Goal: Task Accomplishment & Management: Manage account settings

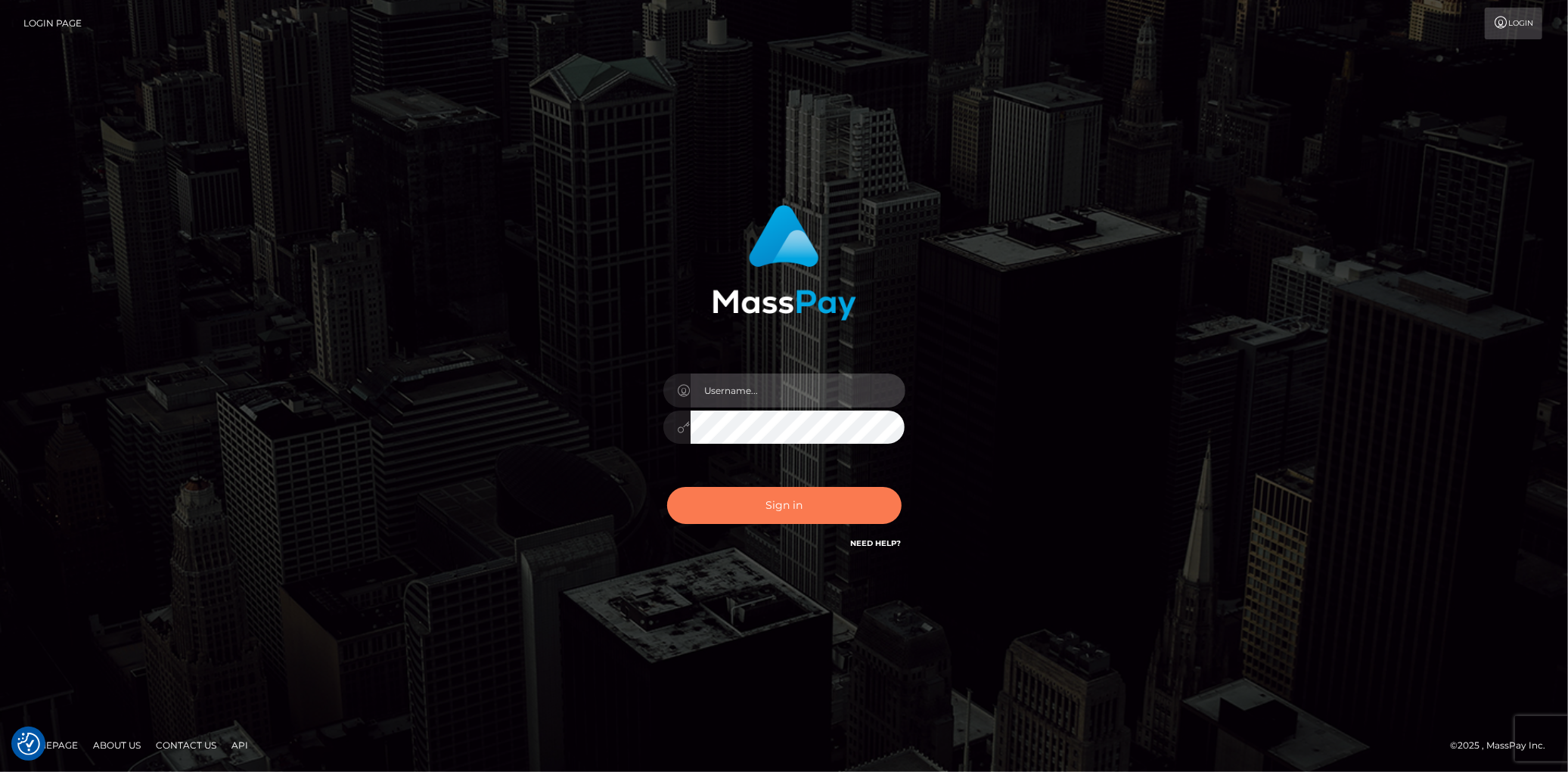
type input "[PERSON_NAME]"
click at [732, 500] on button "Sign in" at bounding box center [784, 505] width 235 height 37
type input "[PERSON_NAME]"
click at [771, 522] on button "Sign in" at bounding box center [784, 505] width 235 height 37
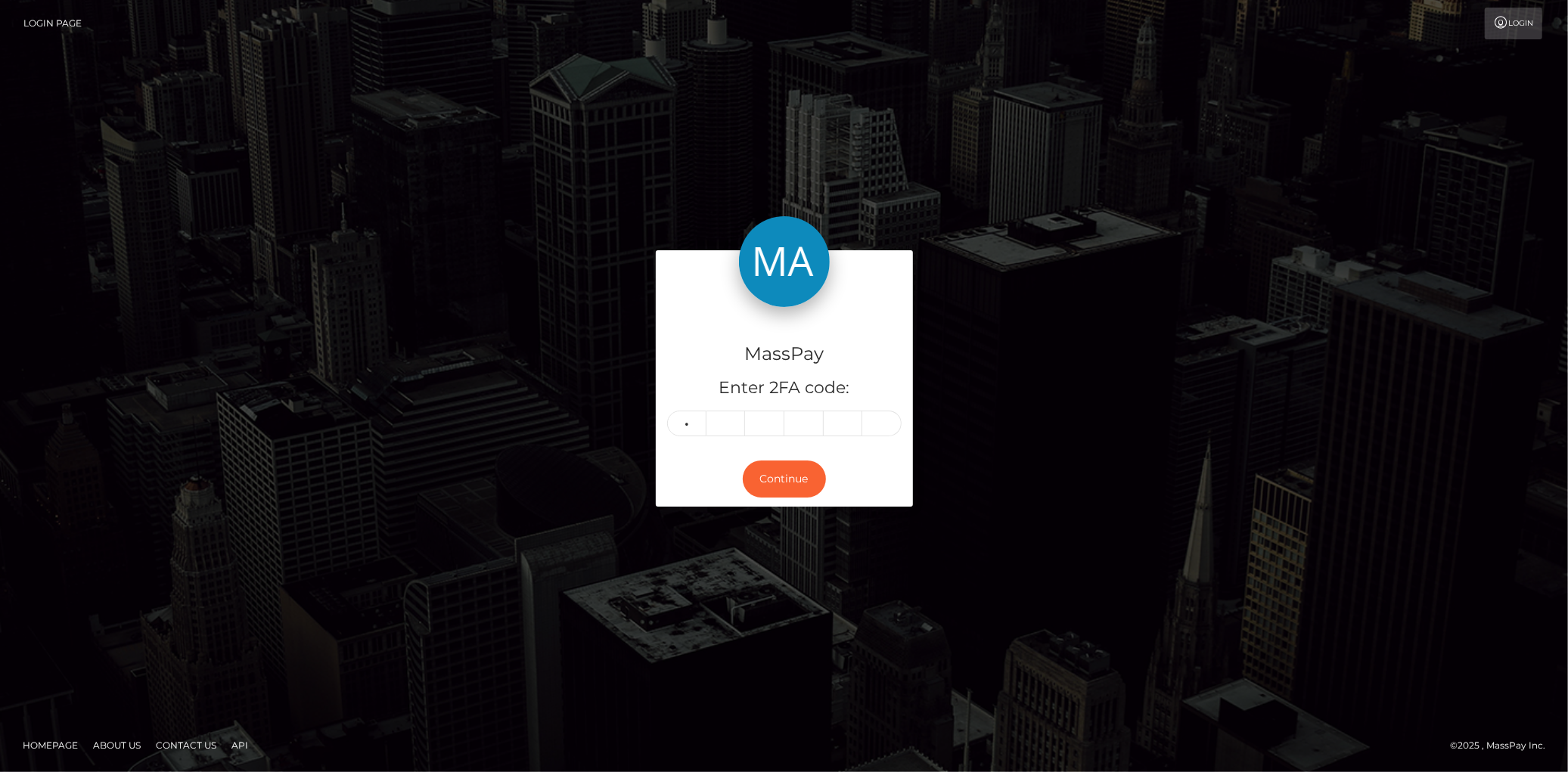
type input "6"
type input "8"
type input "6"
type input "7"
type input "8"
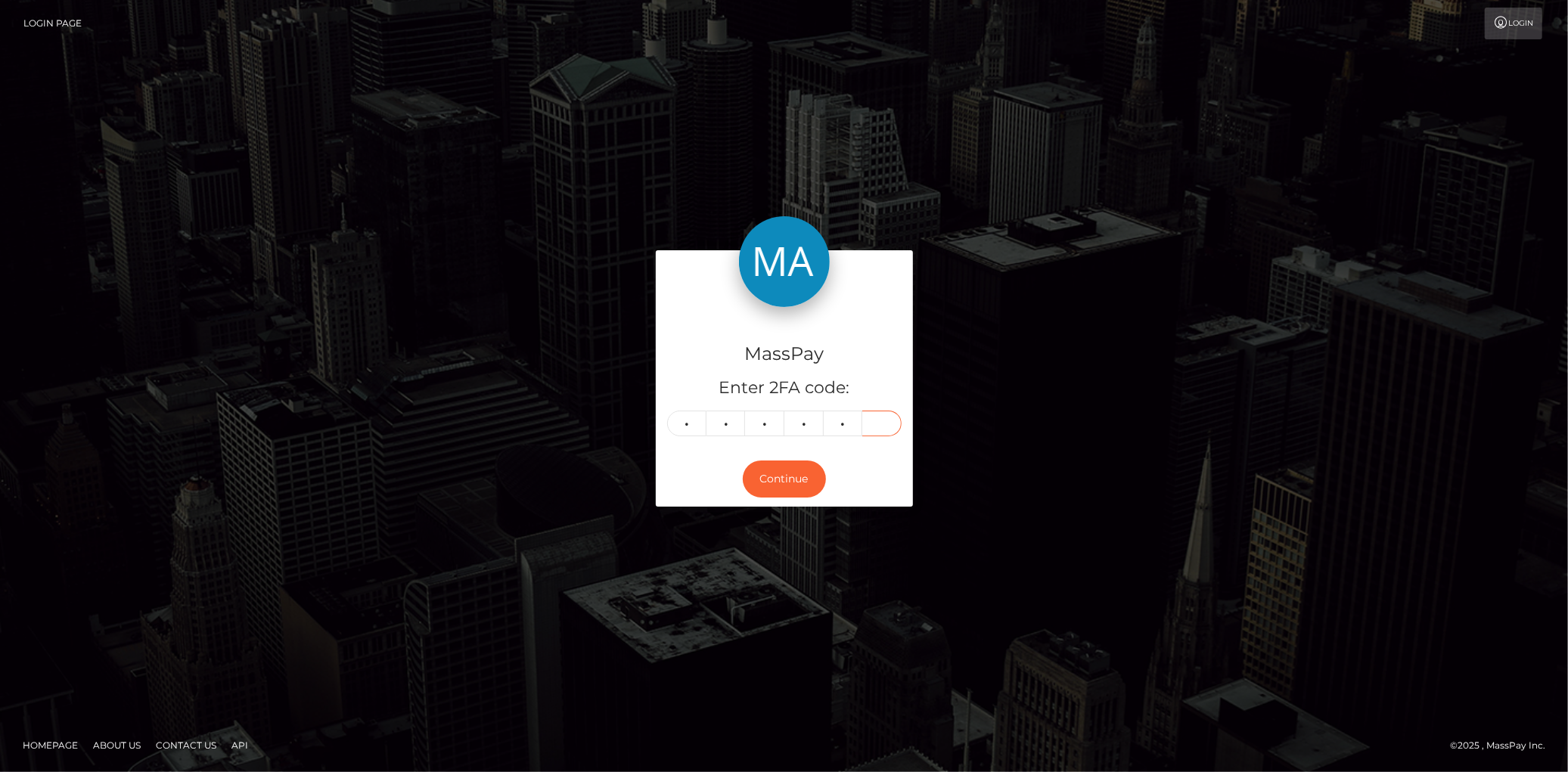
type input "3"
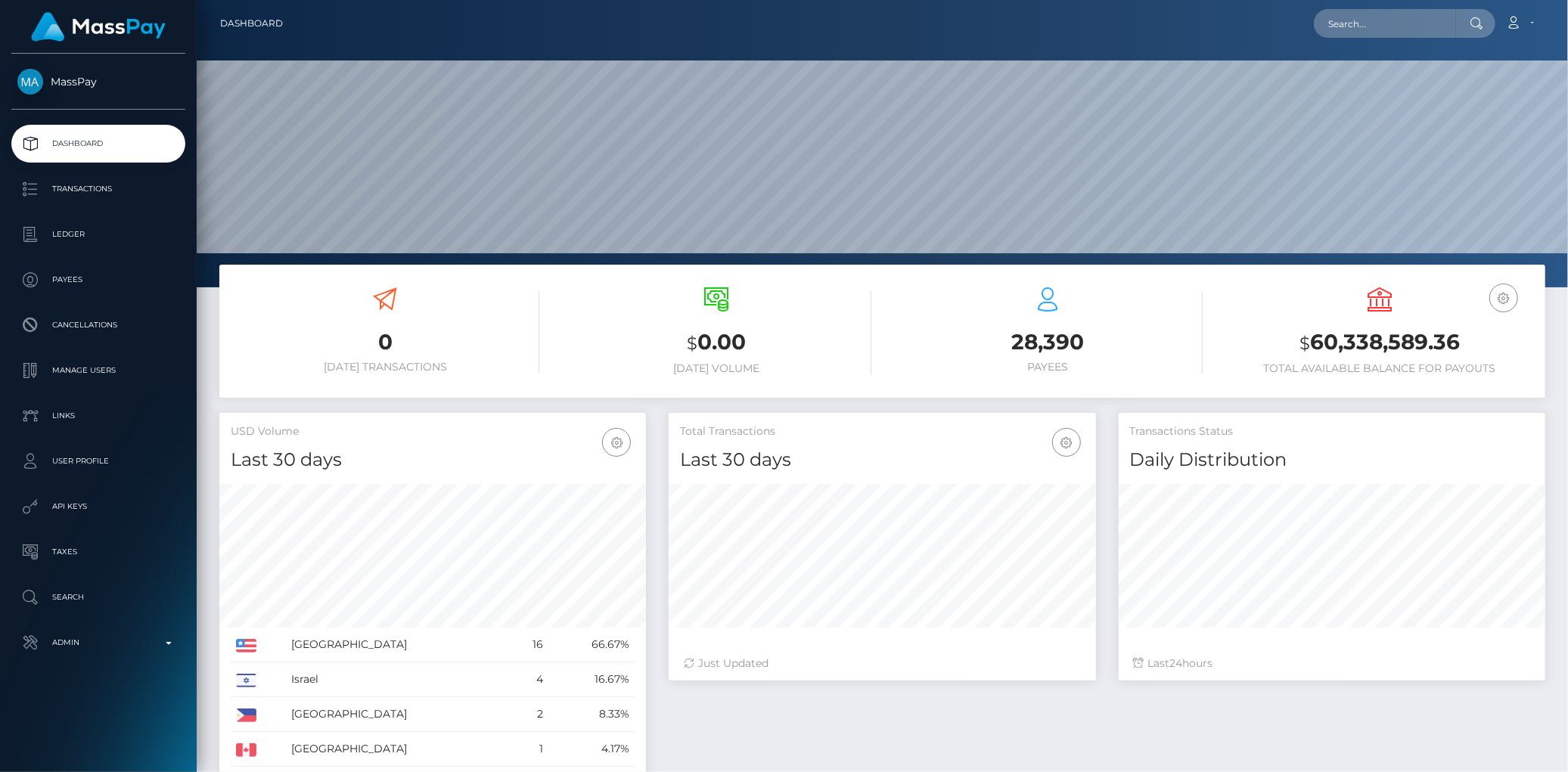
scroll to position [267, 427]
click at [110, 634] on p "Admin" at bounding box center [98, 643] width 162 height 23
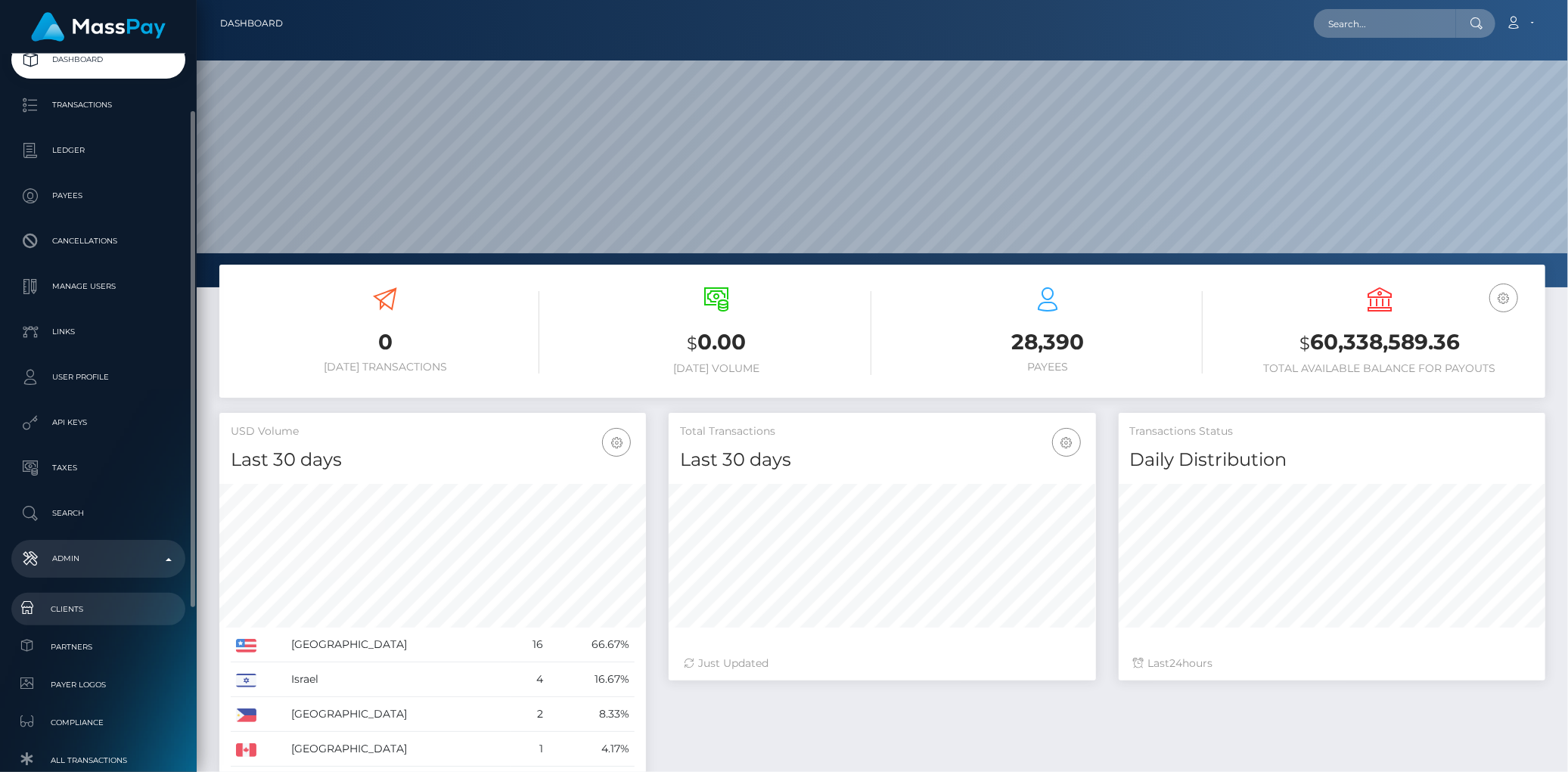
click at [107, 597] on link "Clients" at bounding box center [98, 609] width 174 height 33
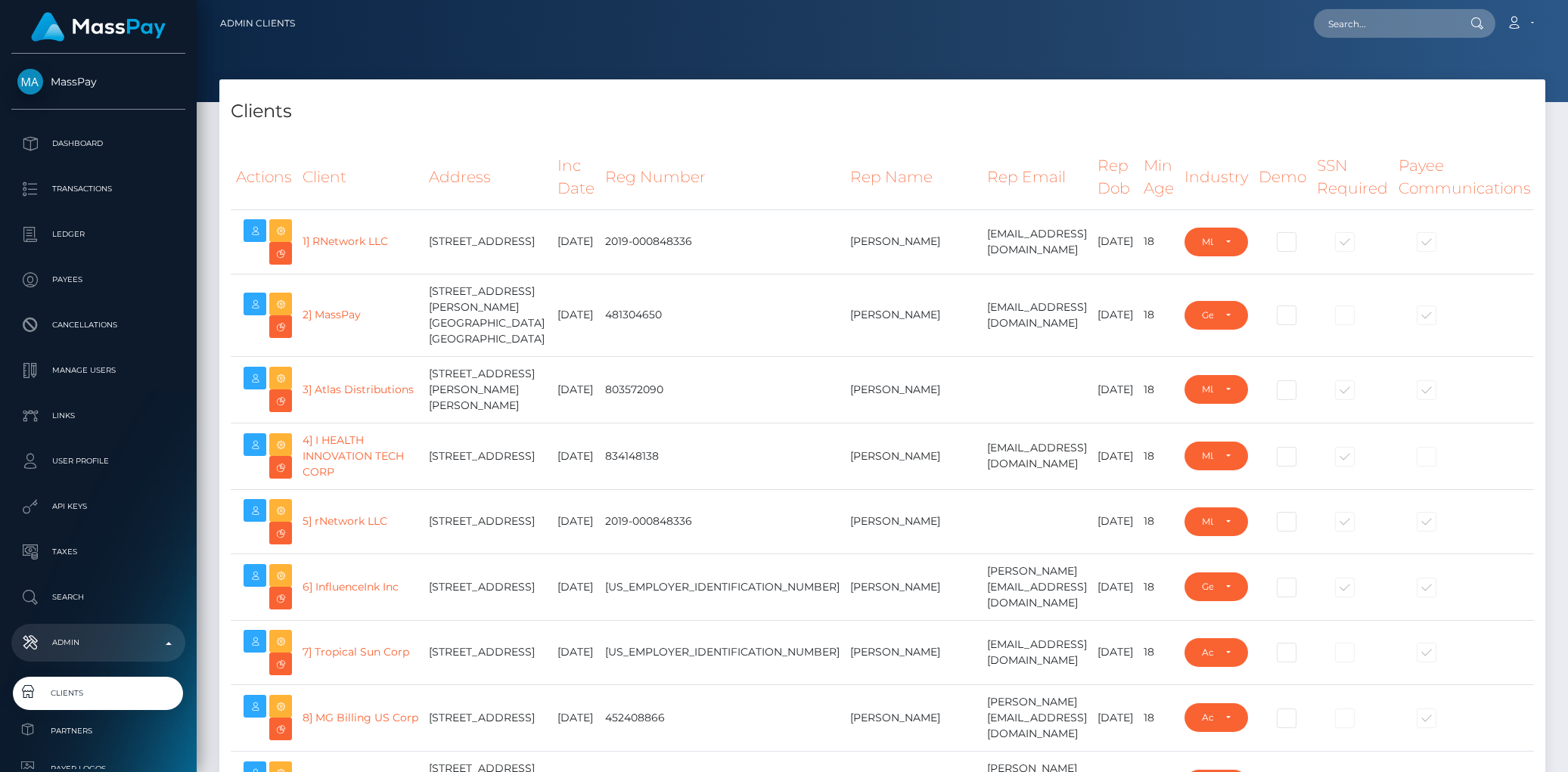
select select "223"
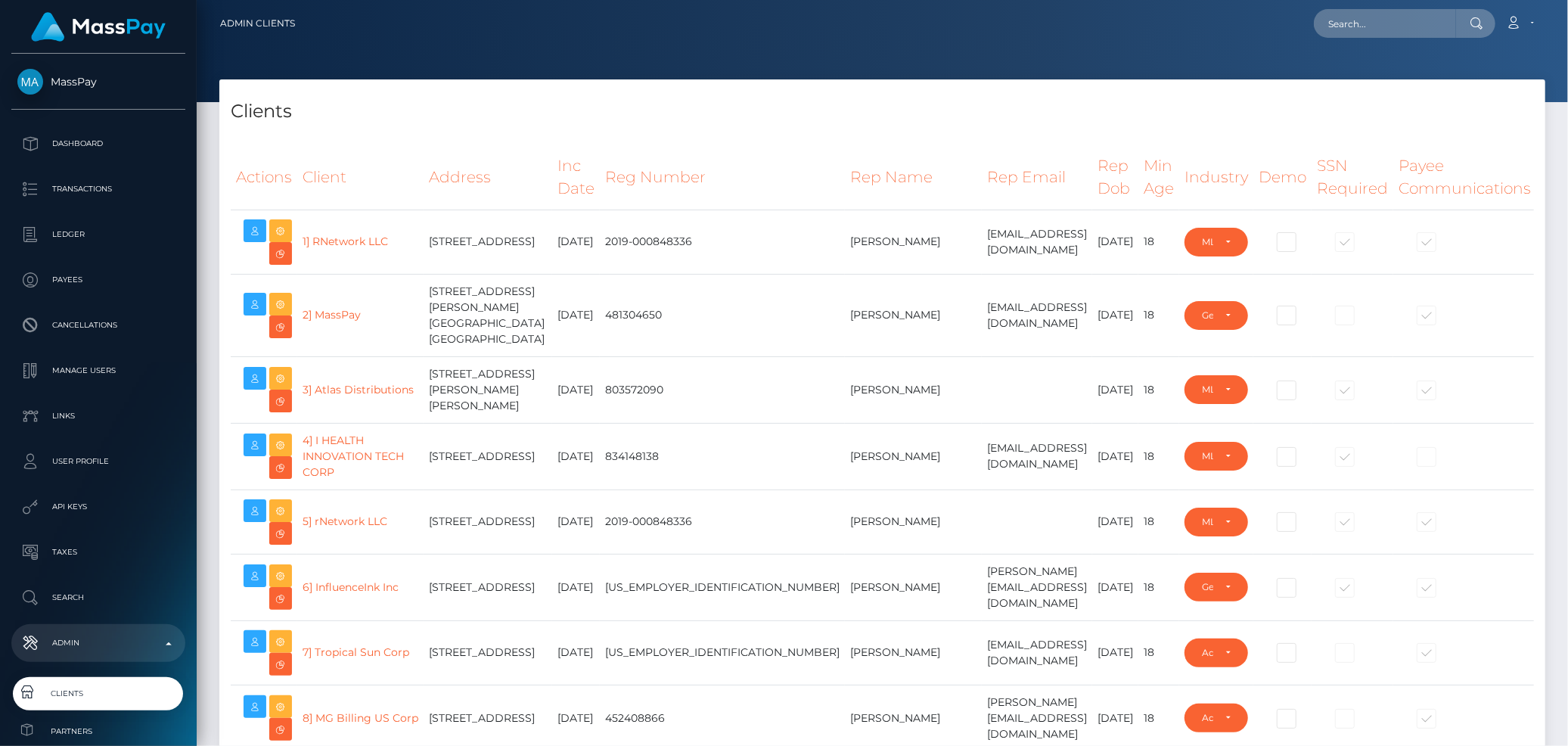
click at [982, 146] on th "Rep Email" at bounding box center [1037, 177] width 111 height 64
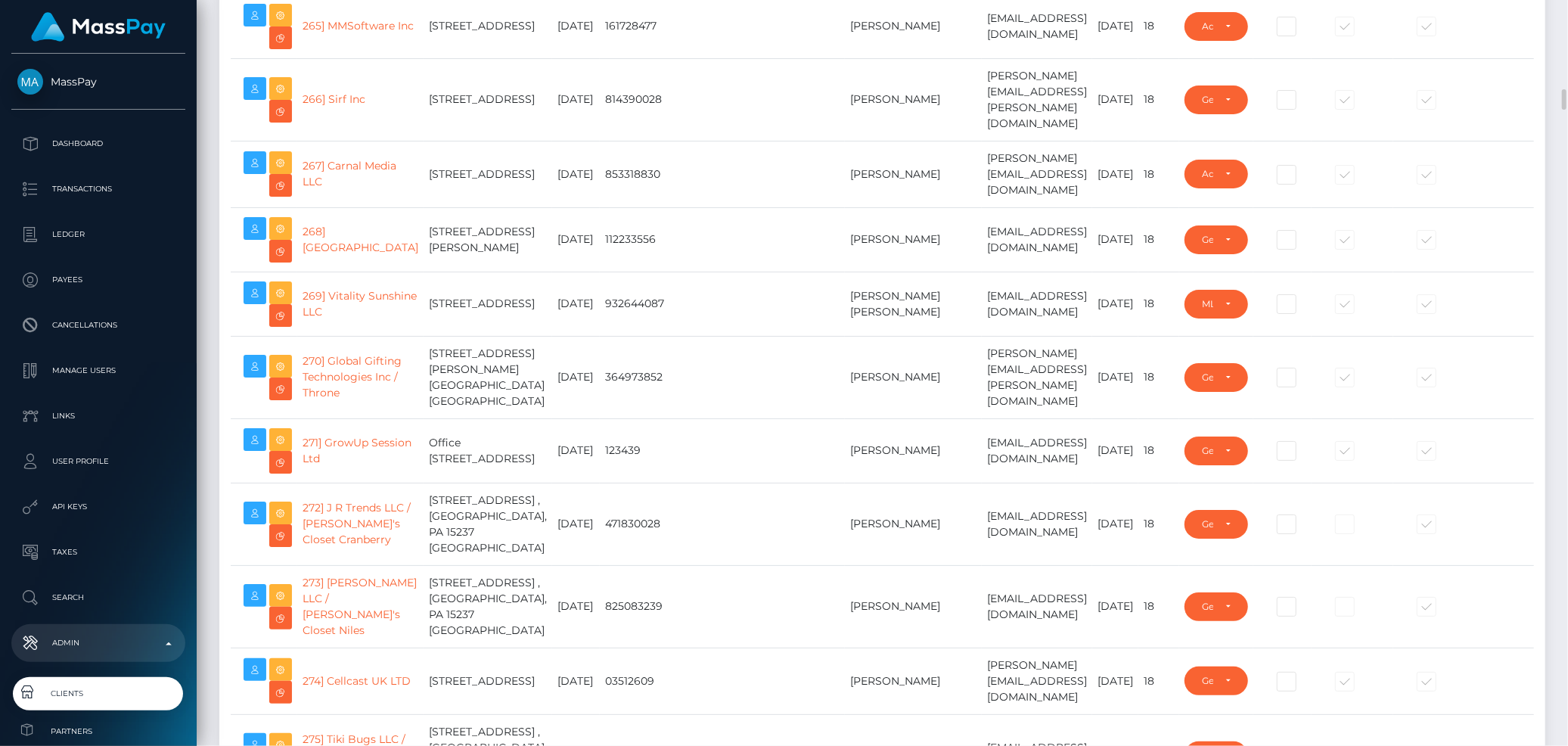
scroll to position [17942, 0]
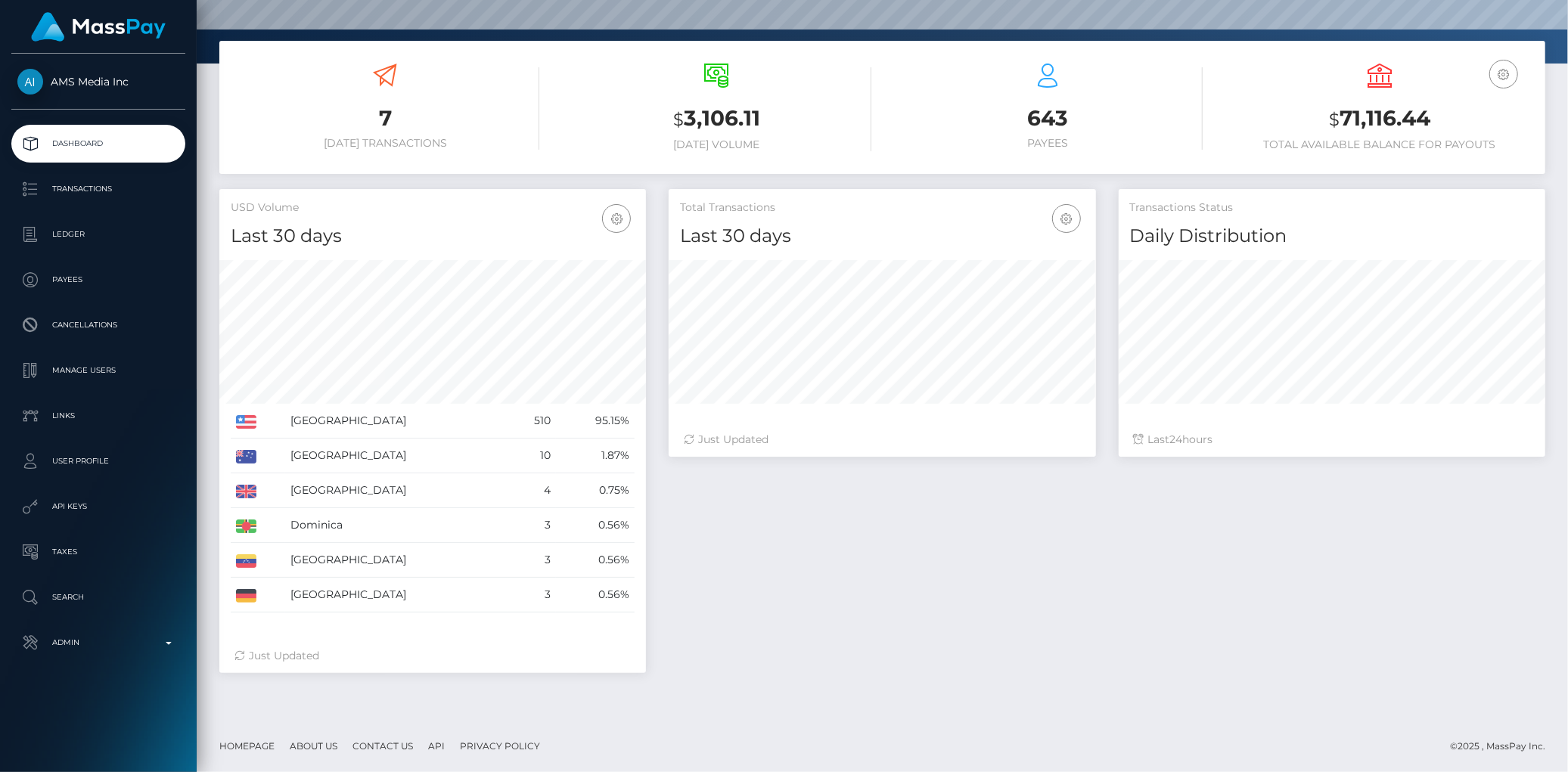
scroll to position [267, 427]
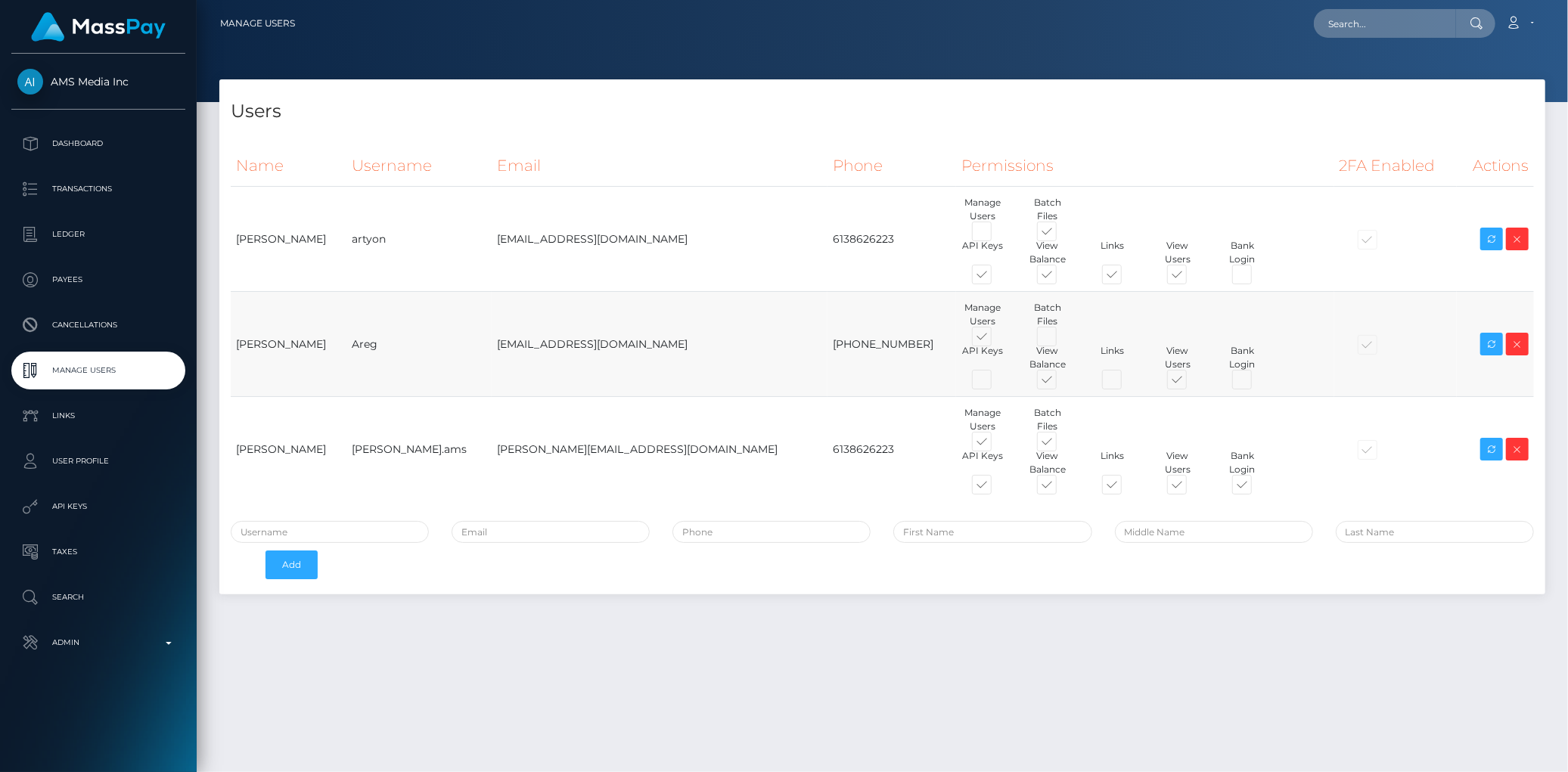
click at [996, 383] on span at bounding box center [996, 383] width 0 height 0
click at [996, 383] on input "checkbox" at bounding box center [1001, 388] width 10 height 10
click at [996, 383] on span at bounding box center [996, 383] width 0 height 0
click at [996, 383] on input "checkbox" at bounding box center [1001, 388] width 10 height 10
checkbox input "false"
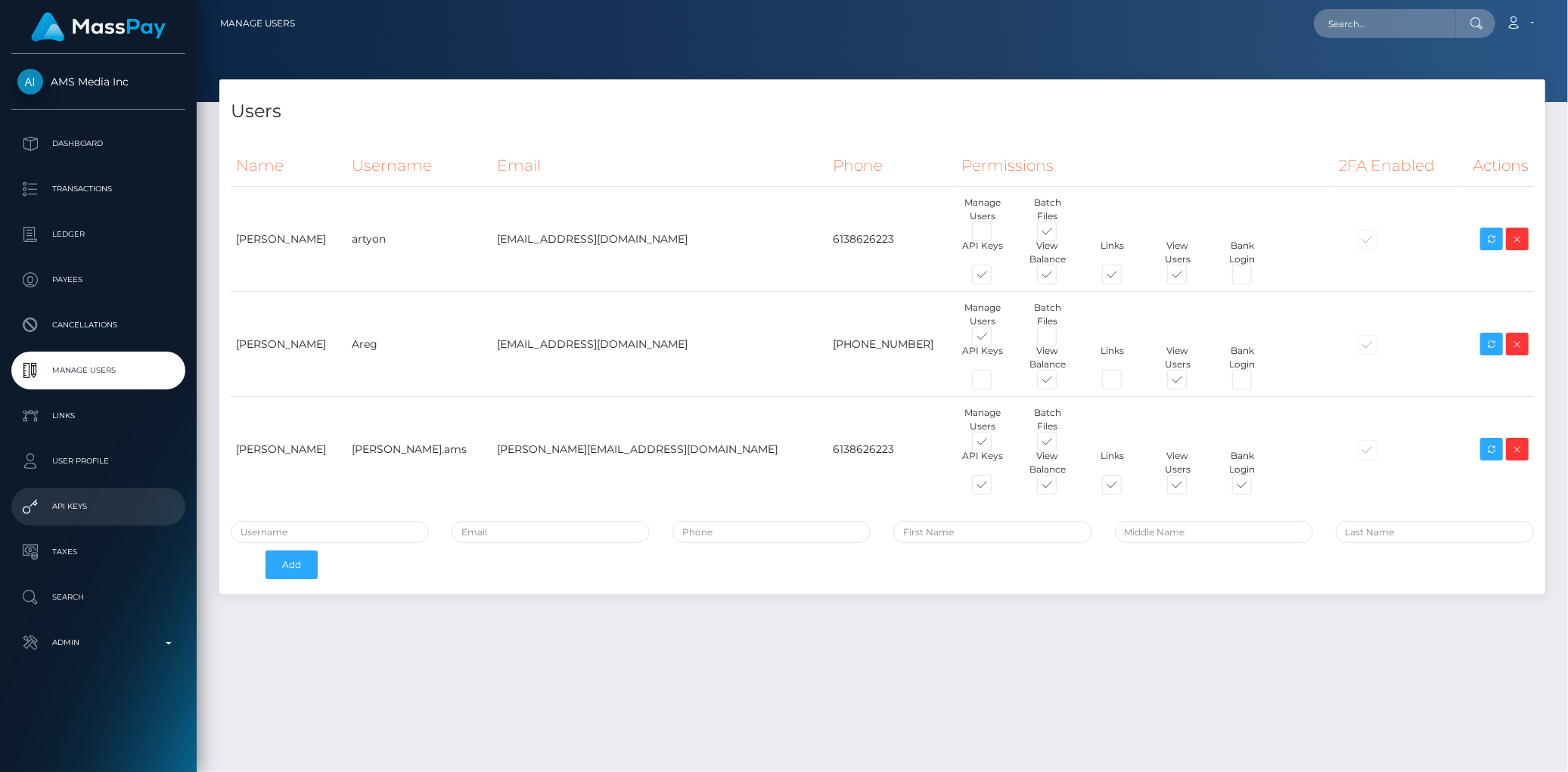
click at [112, 493] on link "API Keys" at bounding box center [98, 506] width 174 height 38
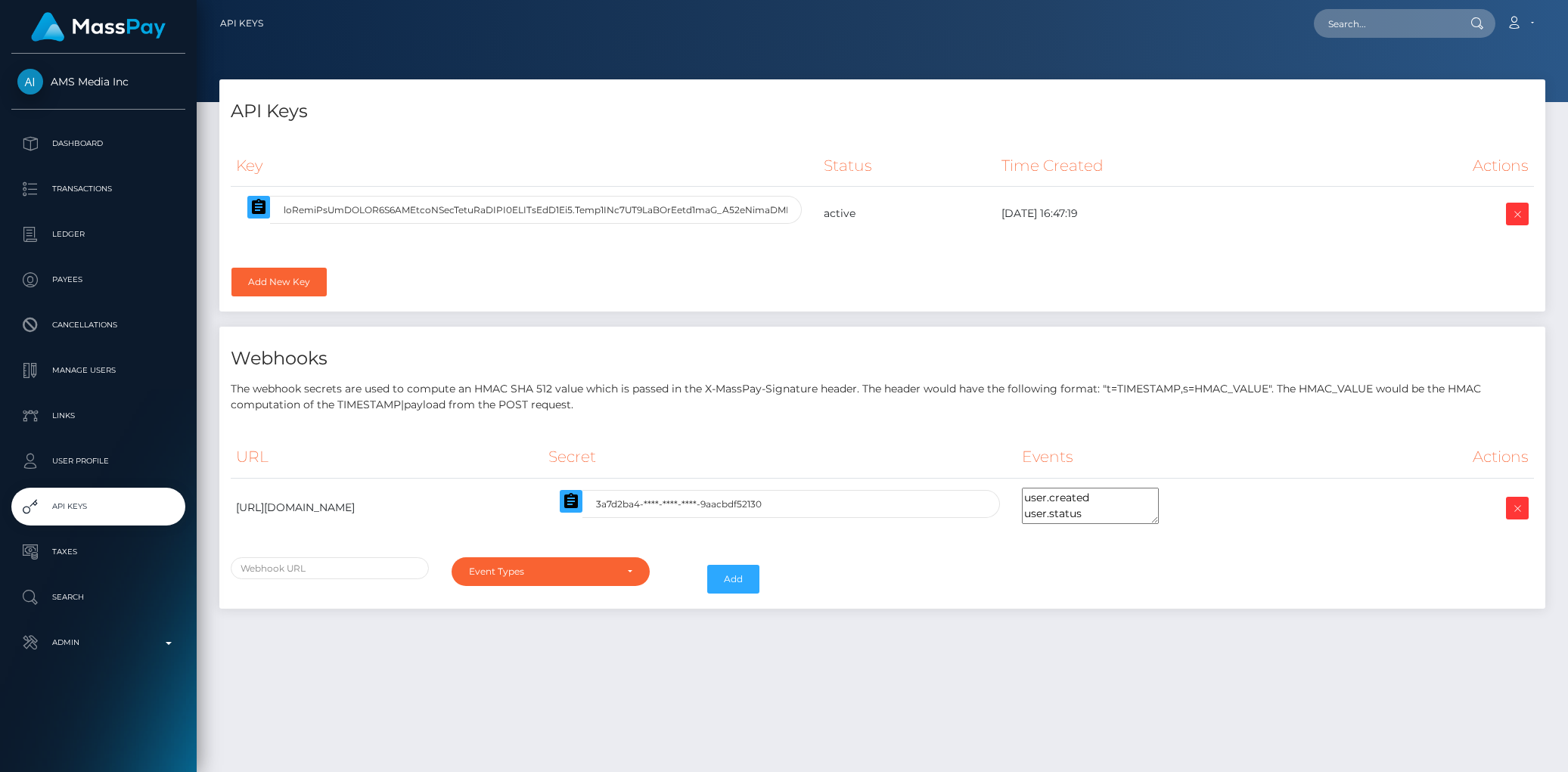
select select
click at [104, 381] on p "Manage Users" at bounding box center [98, 371] width 162 height 23
